Goal: Transaction & Acquisition: Purchase product/service

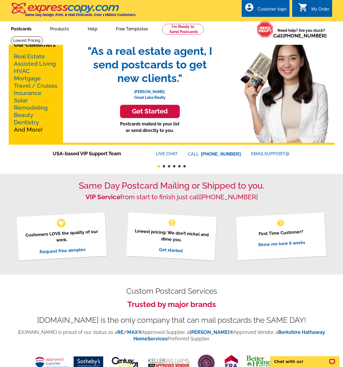
click at [23, 30] on link "Postcards" at bounding box center [21, 28] width 38 height 13
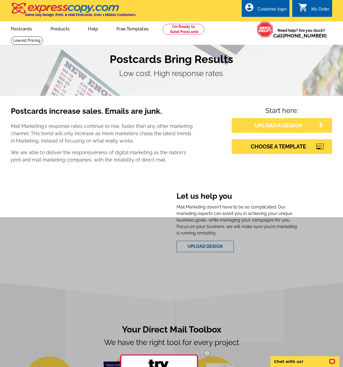
click at [265, 124] on link "UPLOAD A DESIGN" at bounding box center [282, 125] width 101 height 15
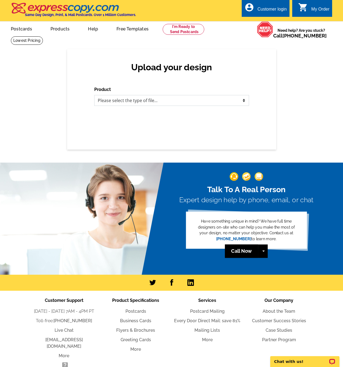
click at [146, 103] on select "Please select the type of file... Postcards Business Cards Letters and flyers G…" at bounding box center [171, 100] width 155 height 11
select select "1"
click at [94, 95] on select "Please select the type of file... Postcards Business Cards Letters and flyers G…" at bounding box center [171, 100] width 155 height 11
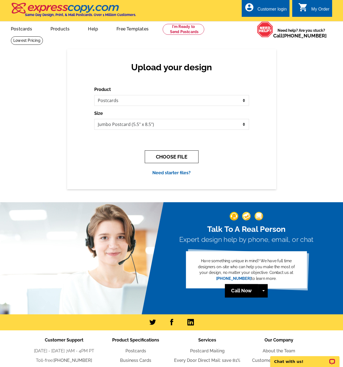
click at [162, 159] on button "CHOOSE FILE" at bounding box center [172, 156] width 54 height 13
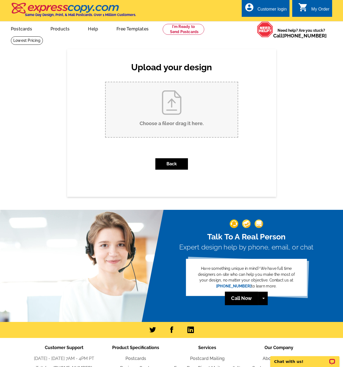
click at [171, 102] on input "Choose a file or drag it here ." at bounding box center [172, 109] width 132 height 55
type input "C:\fakepath\Half Sheet Side 2 With Address.pdf"
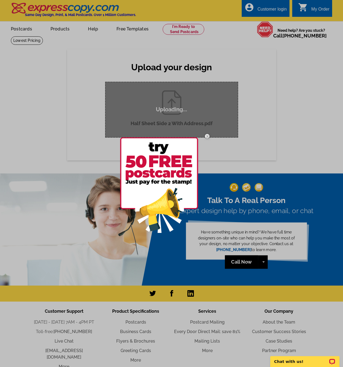
click at [208, 136] on img at bounding box center [207, 136] width 16 height 16
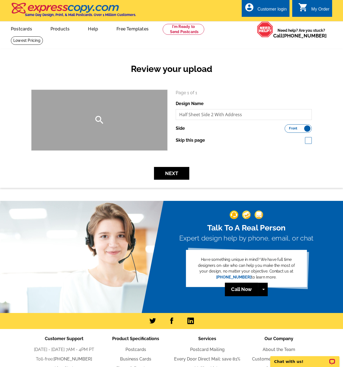
click at [104, 118] on icon "search" at bounding box center [99, 120] width 11 height 11
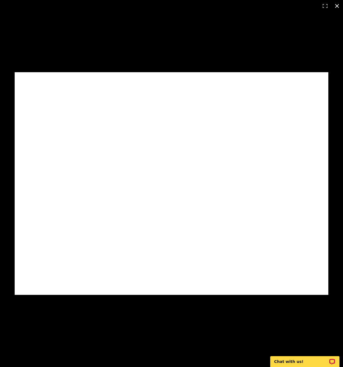
click at [159, 30] on div at bounding box center [171, 183] width 343 height 367
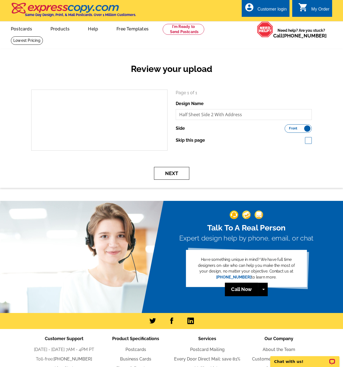
click at [177, 171] on button "Next" at bounding box center [171, 173] width 35 height 13
